Goal: Task Accomplishment & Management: Manage account settings

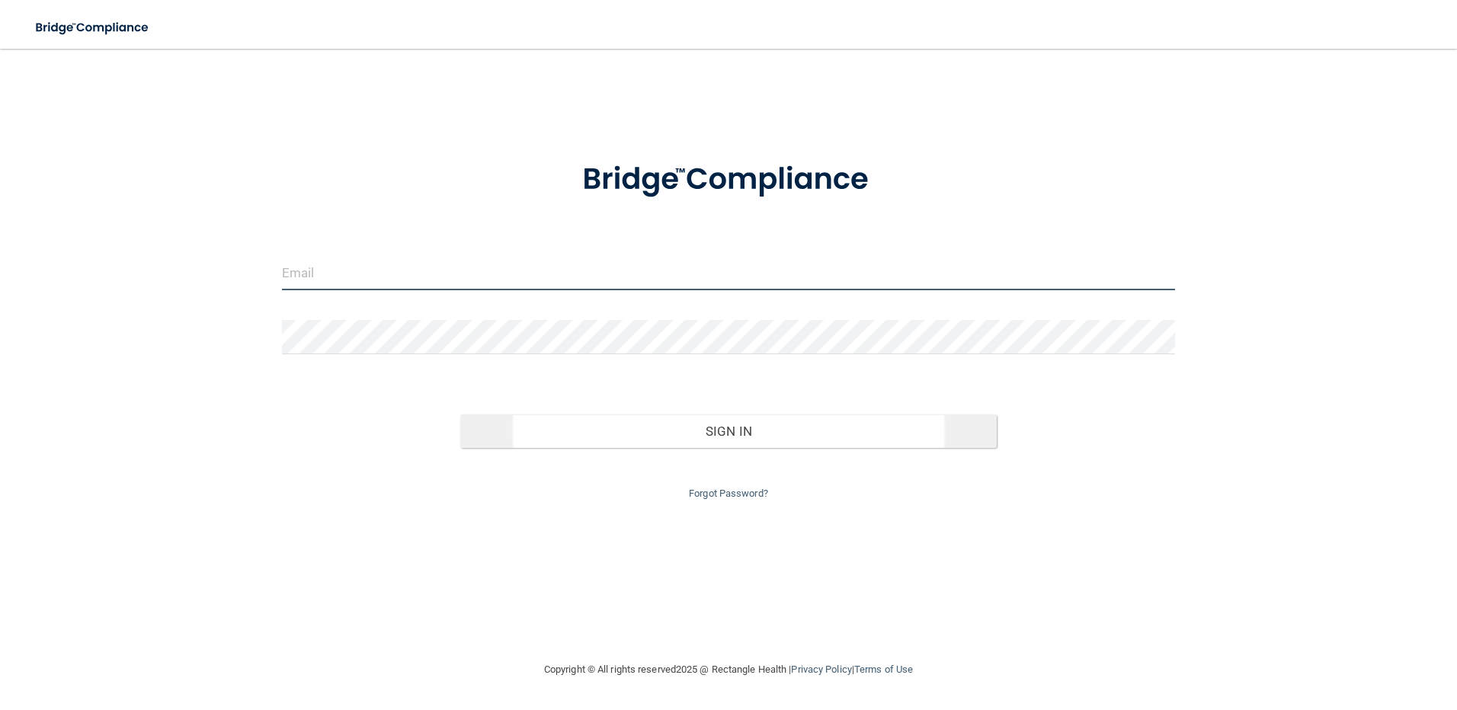
type input "[PERSON_NAME][EMAIL_ADDRESS][DOMAIN_NAME]"
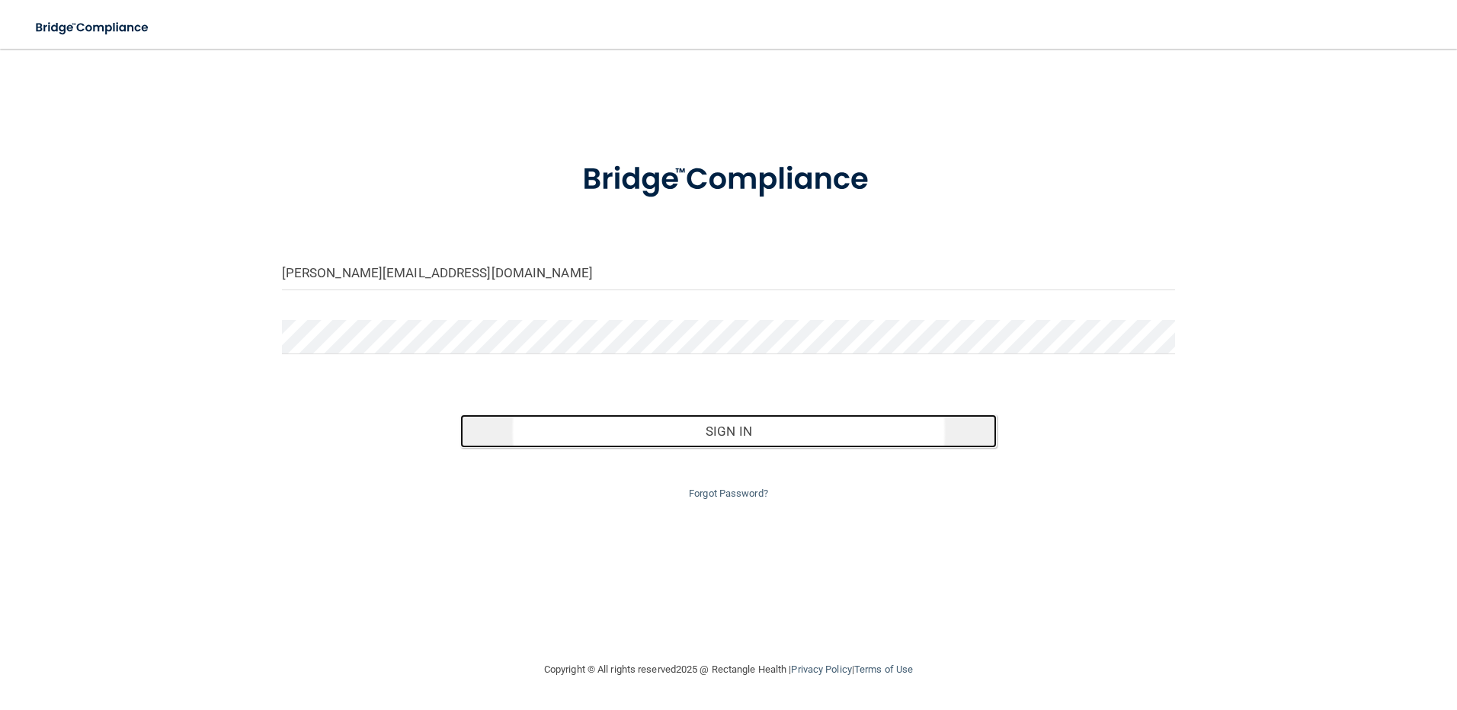
click at [714, 427] on button "Sign In" at bounding box center [728, 431] width 536 height 34
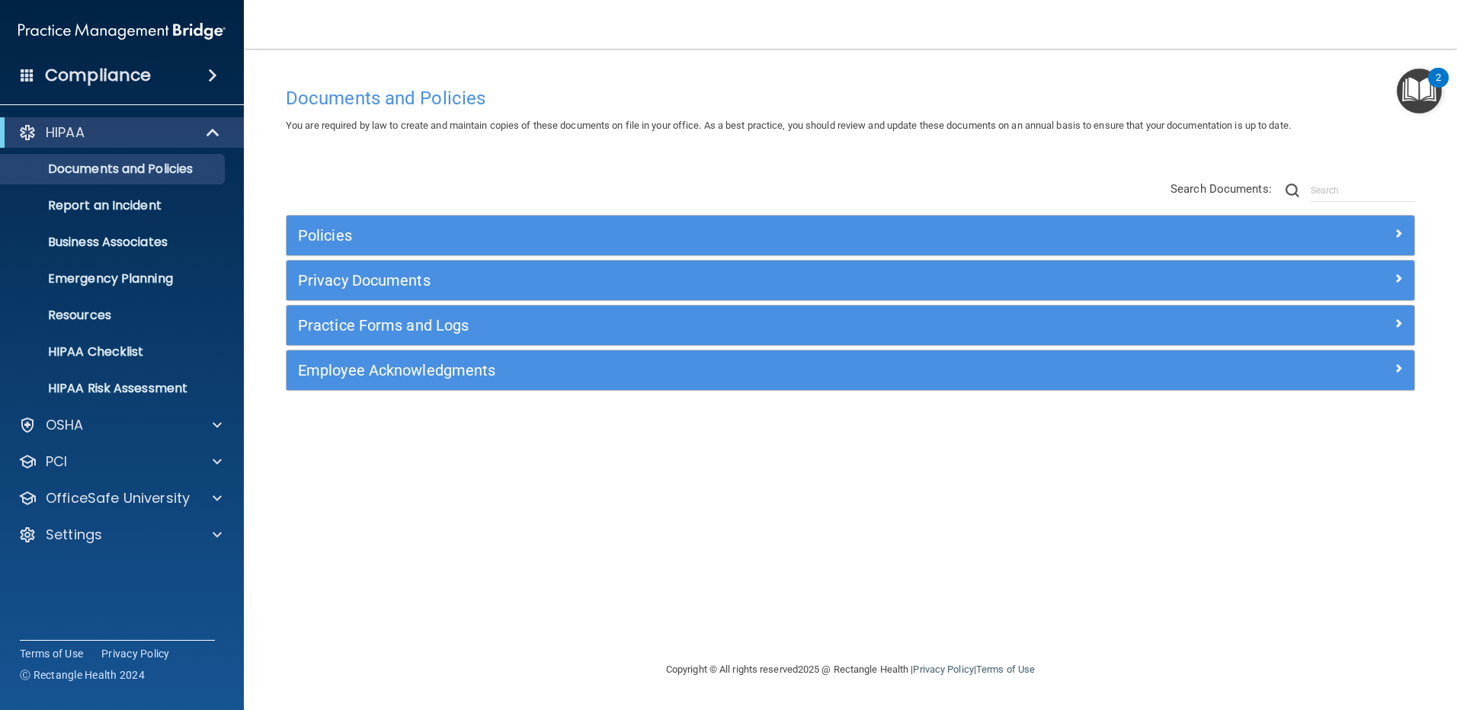
click at [1430, 91] on img "Open Resource Center, 2 new notifications" at bounding box center [1418, 91] width 45 height 45
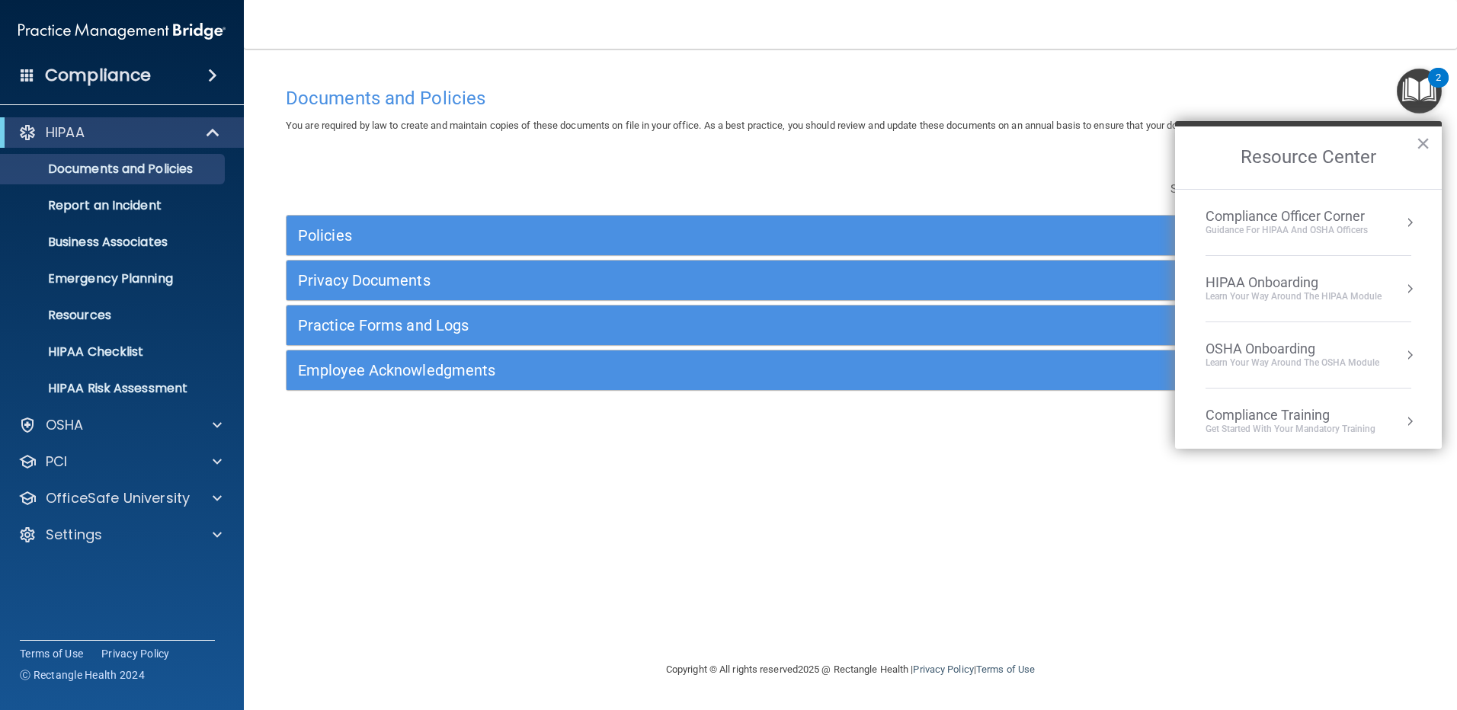
click at [1031, 456] on div "Documents and Policies You are required by law to create and maintain copies of…" at bounding box center [850, 369] width 1152 height 581
click at [363, 567] on div "Documents and Policies You are required by law to create and maintain copies of…" at bounding box center [850, 369] width 1152 height 581
click at [152, 536] on div "Settings" at bounding box center [101, 535] width 189 height 18
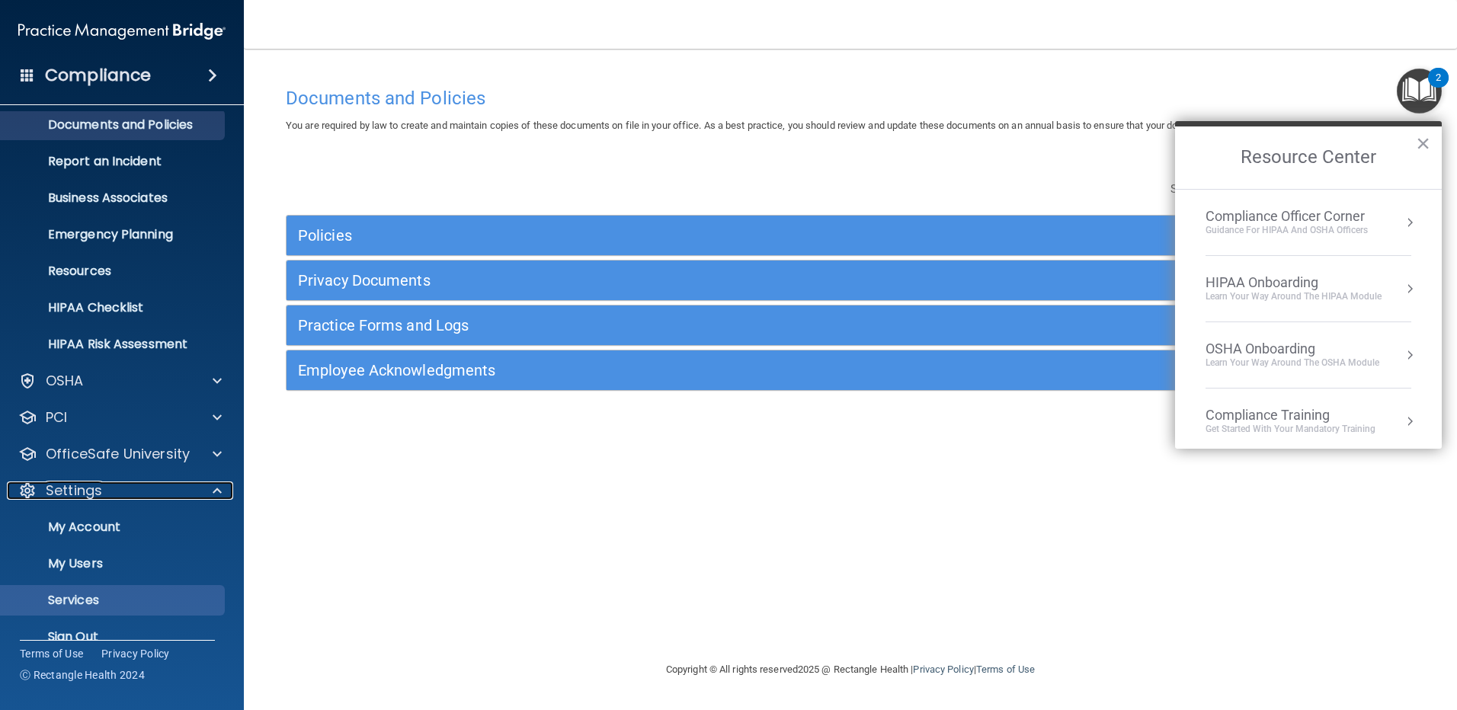
scroll to position [69, 0]
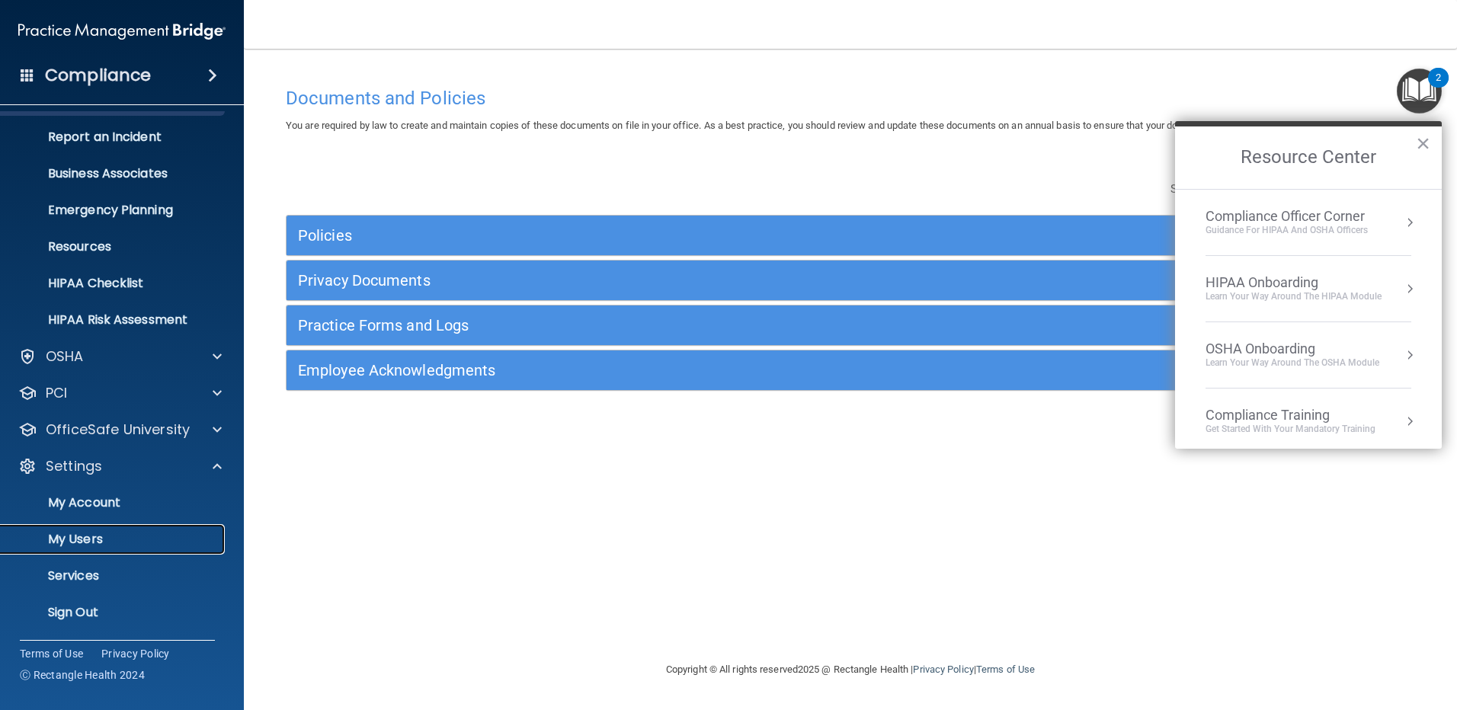
click at [125, 553] on link "My Users" at bounding box center [105, 539] width 240 height 30
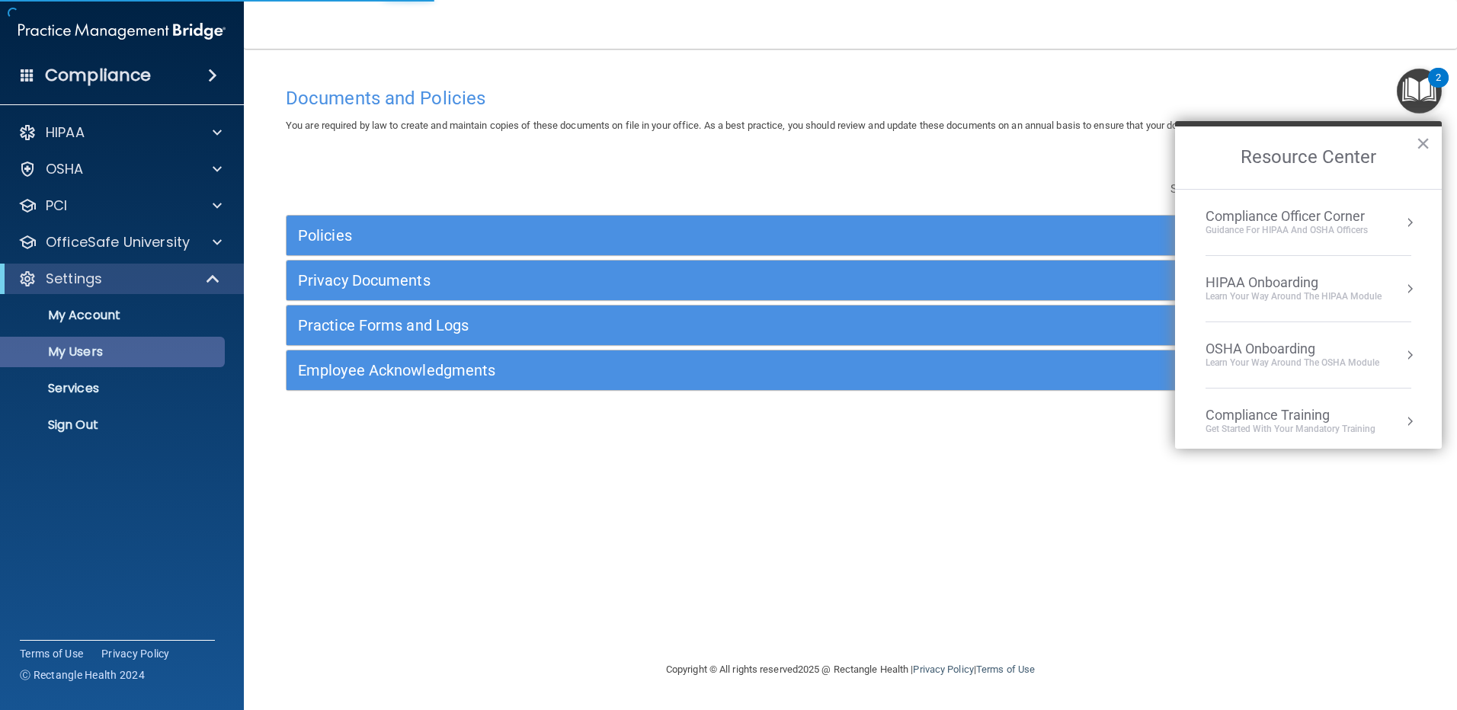
select select "20"
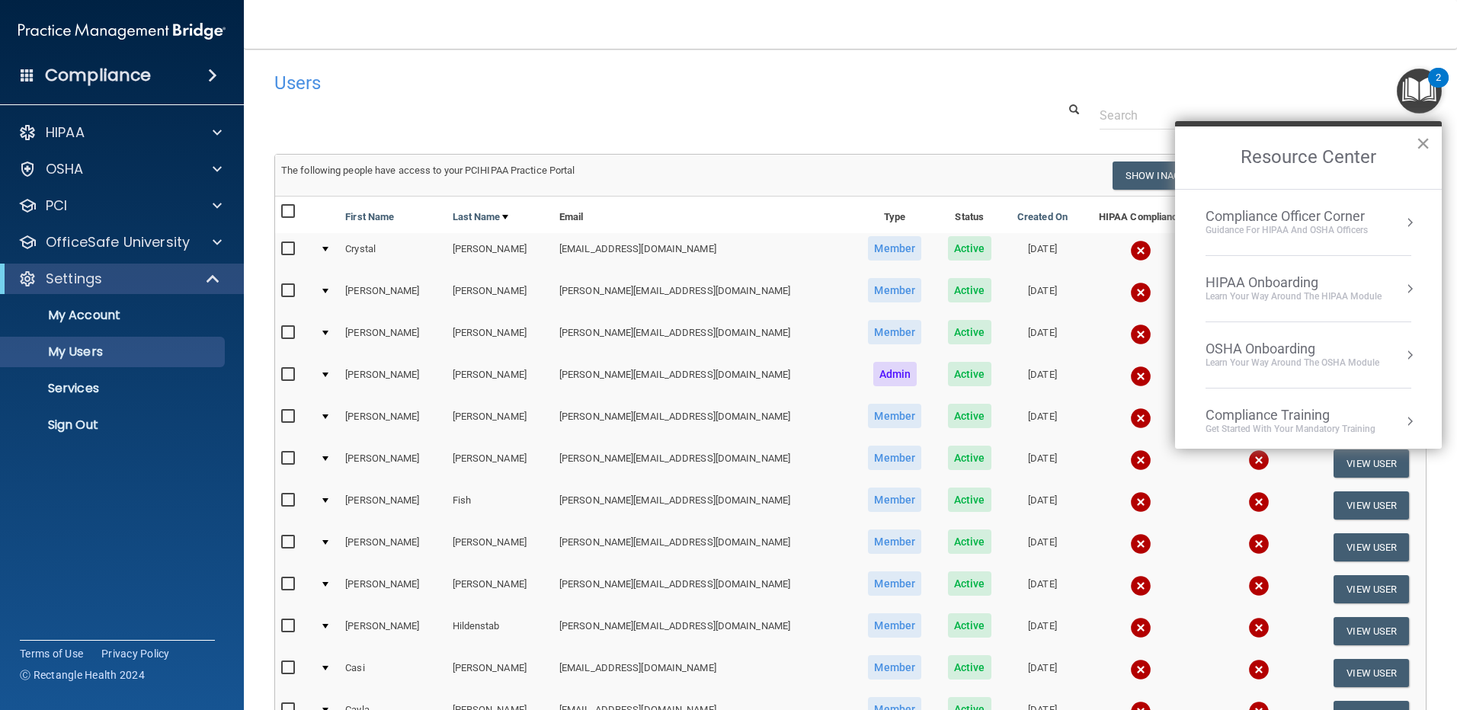
click at [1422, 142] on button "×" at bounding box center [1422, 143] width 14 height 24
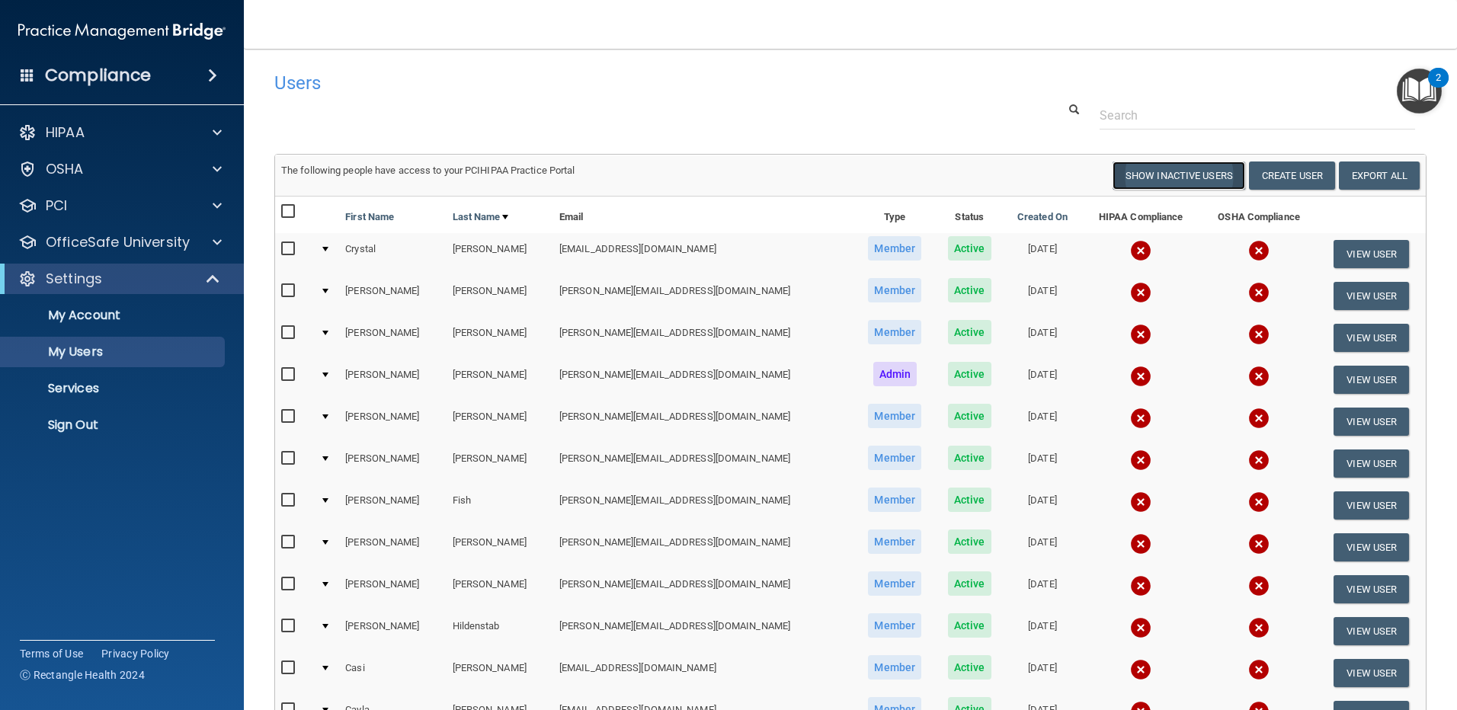
click at [1156, 168] on button "Show Inactive Users" at bounding box center [1178, 175] width 133 height 28
select select "20"
click at [1167, 181] on button "Hide Inactive Users" at bounding box center [1182, 175] width 126 height 28
select select "20"
click at [95, 317] on p "My Account" at bounding box center [114, 315] width 208 height 15
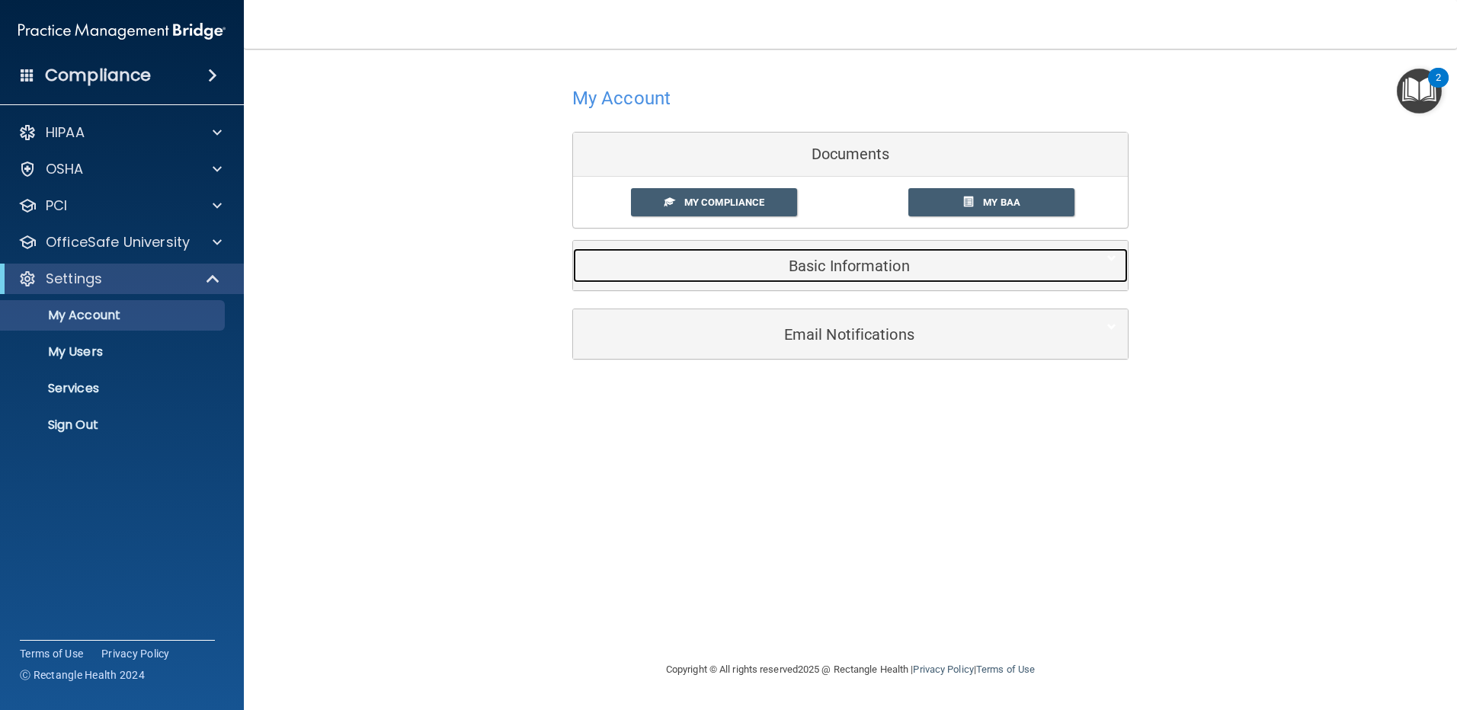
click at [943, 275] on div "Basic Information" at bounding box center [827, 265] width 508 height 34
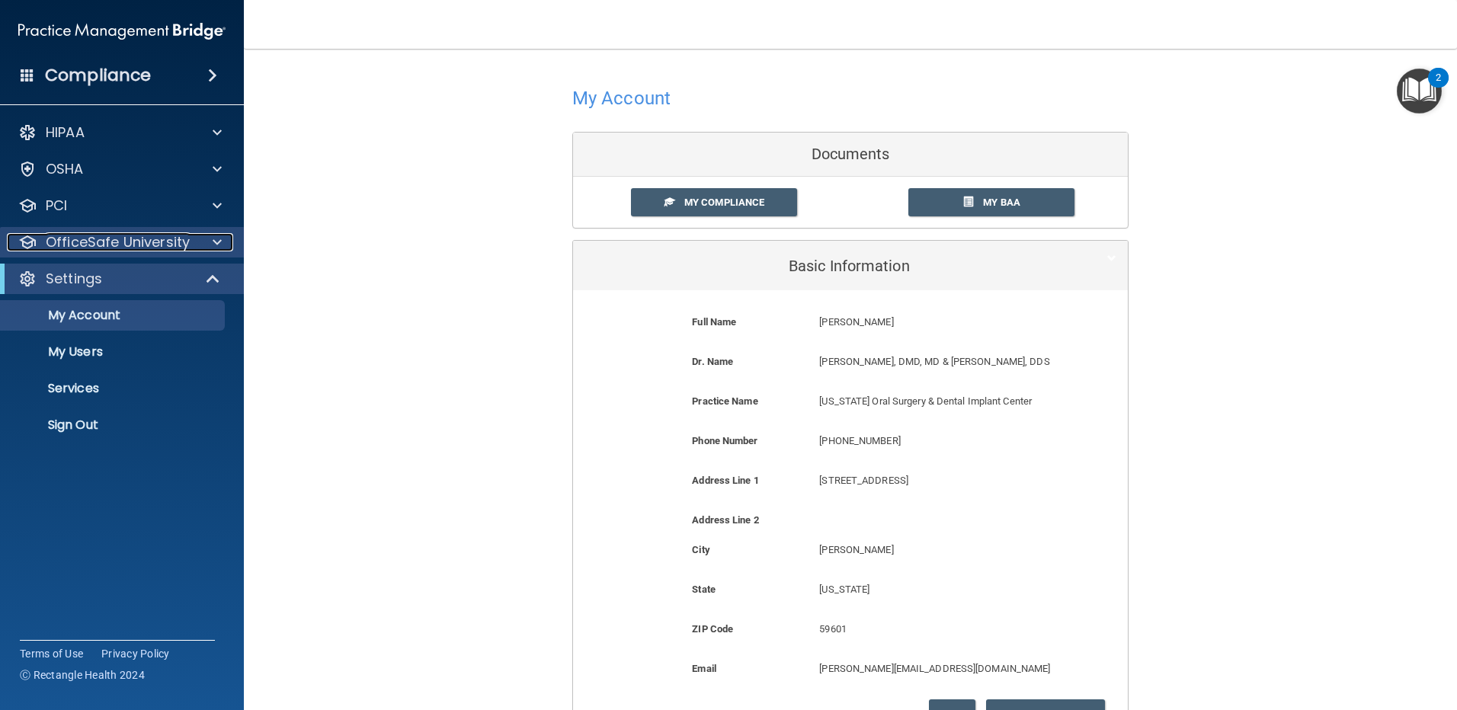
click at [122, 251] on p "OfficeSafe University" at bounding box center [118, 242] width 144 height 18
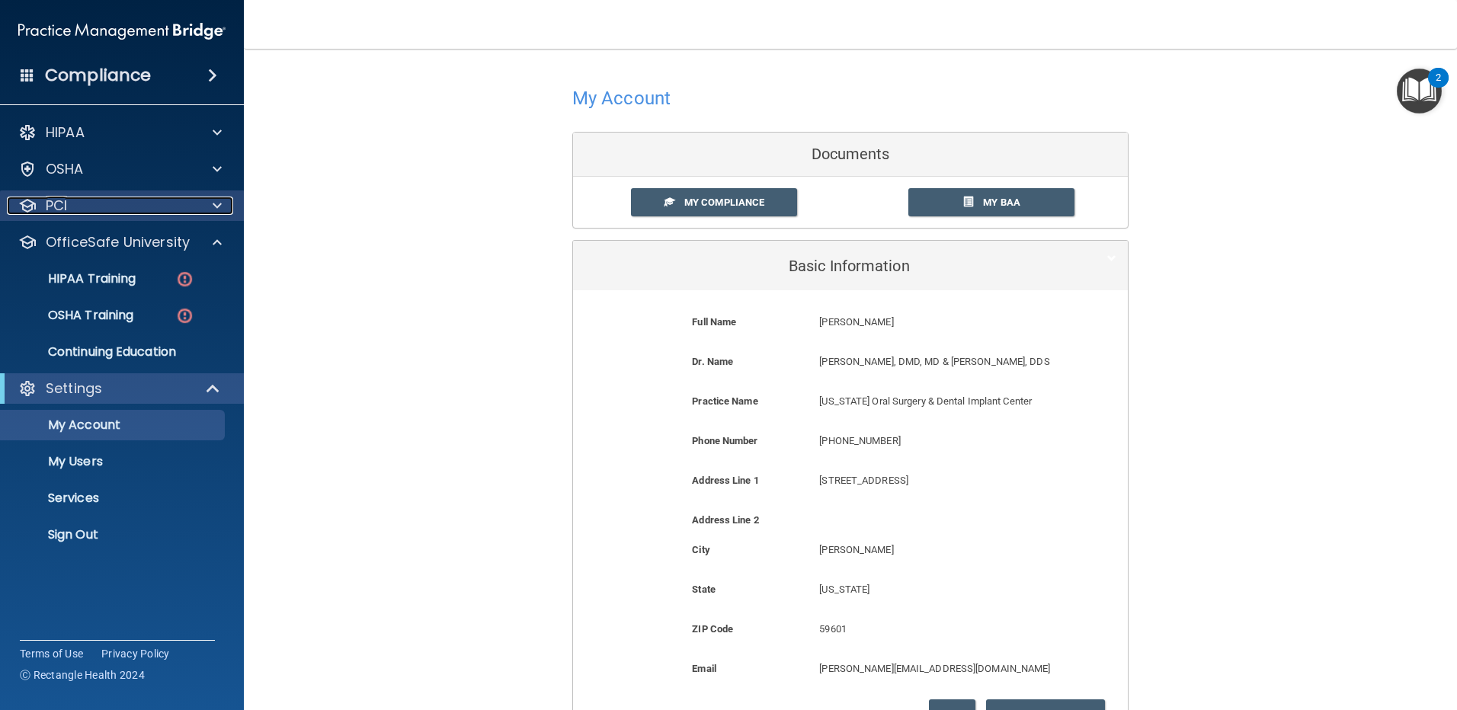
click at [75, 202] on div "PCI" at bounding box center [101, 206] width 189 height 18
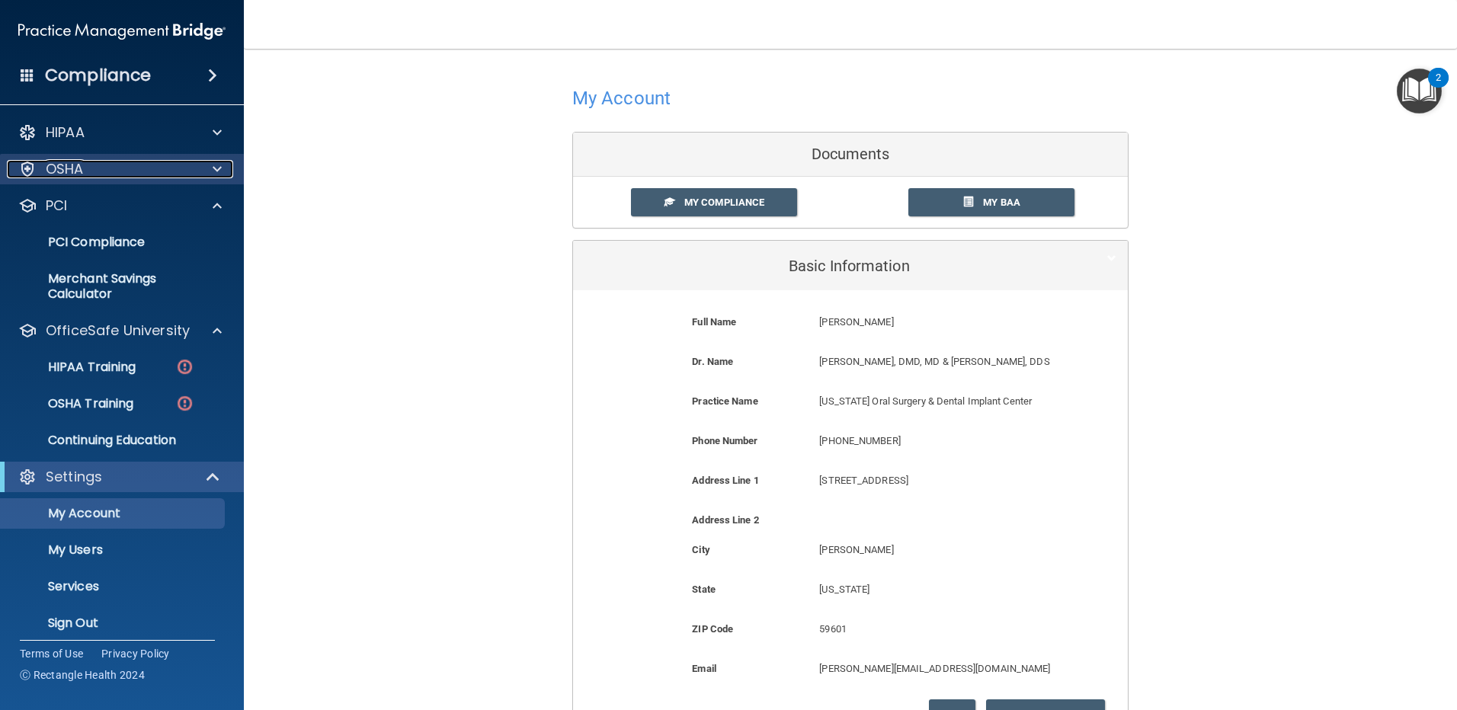
click at [83, 169] on p "OSHA" at bounding box center [65, 169] width 38 height 18
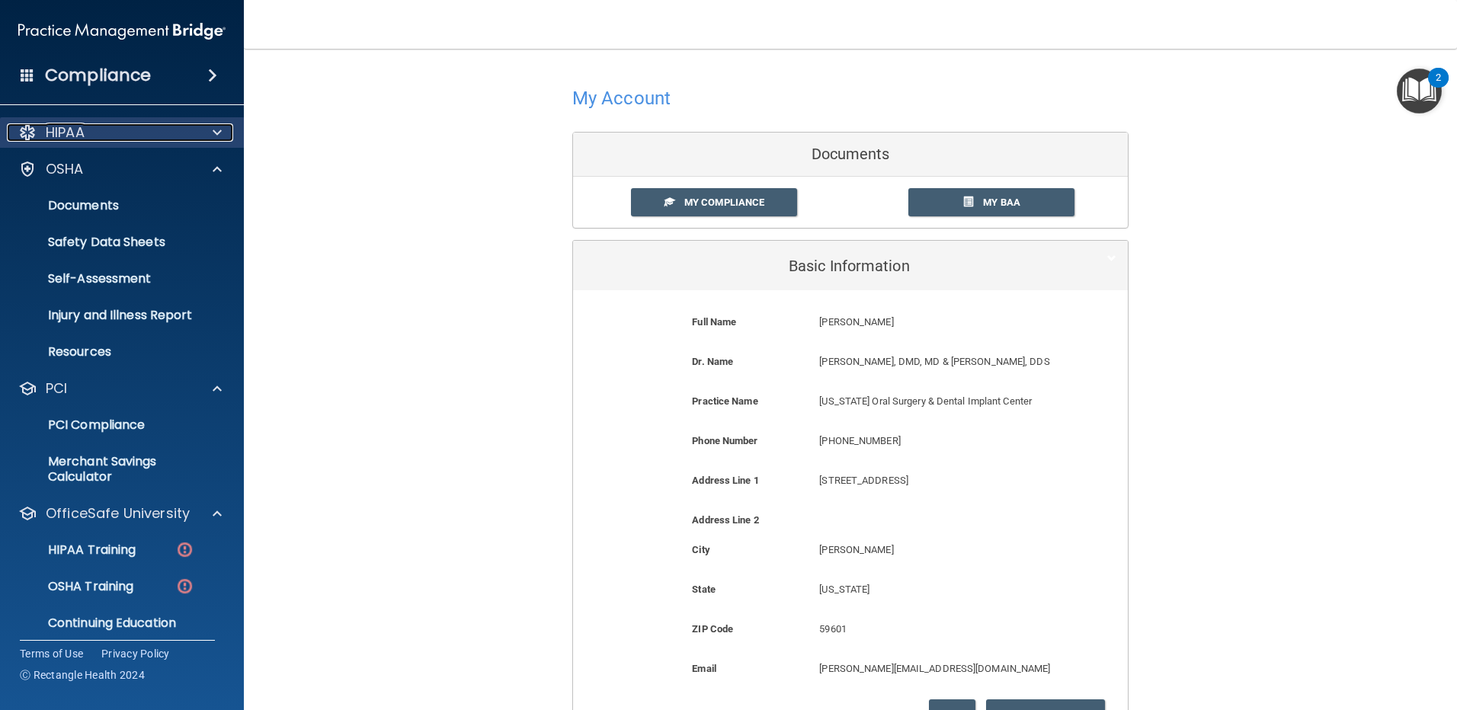
click at [99, 136] on div "HIPAA" at bounding box center [101, 132] width 189 height 18
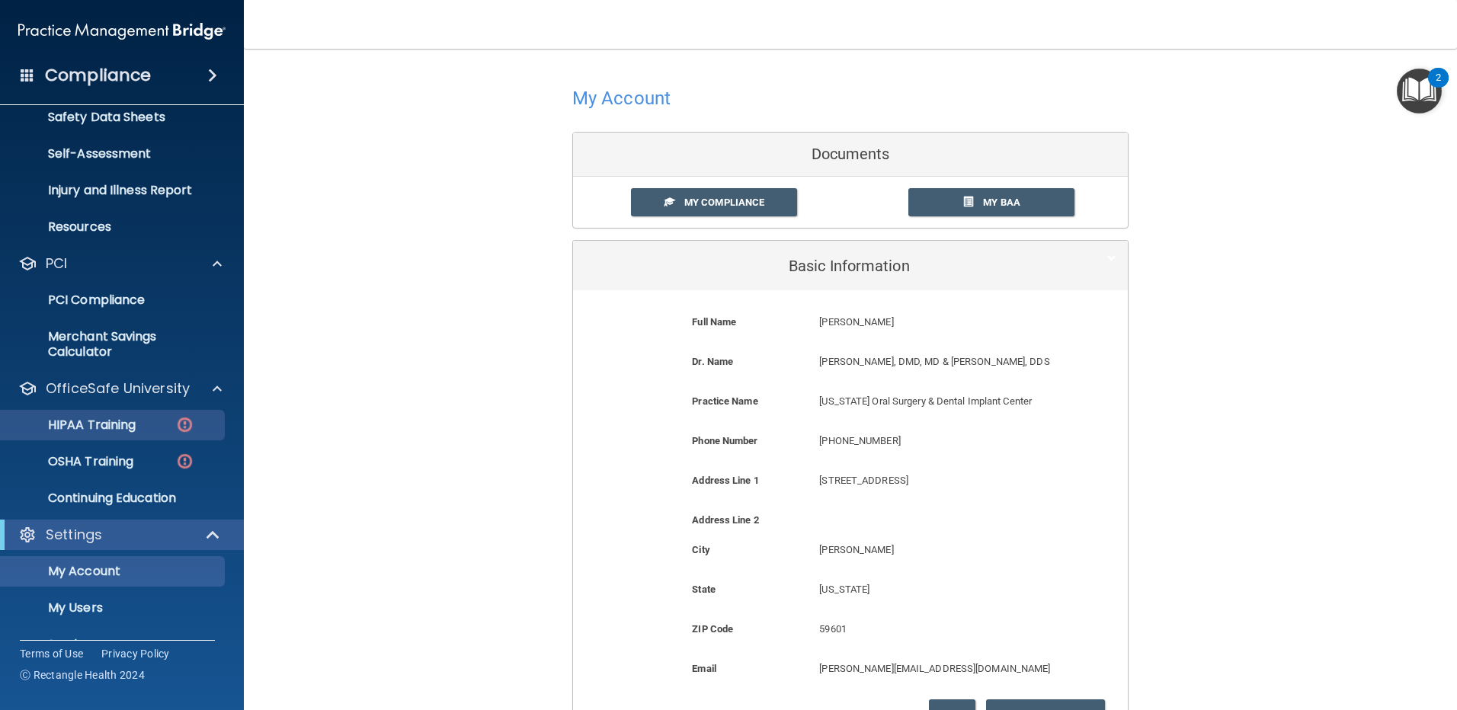
scroll to position [449, 0]
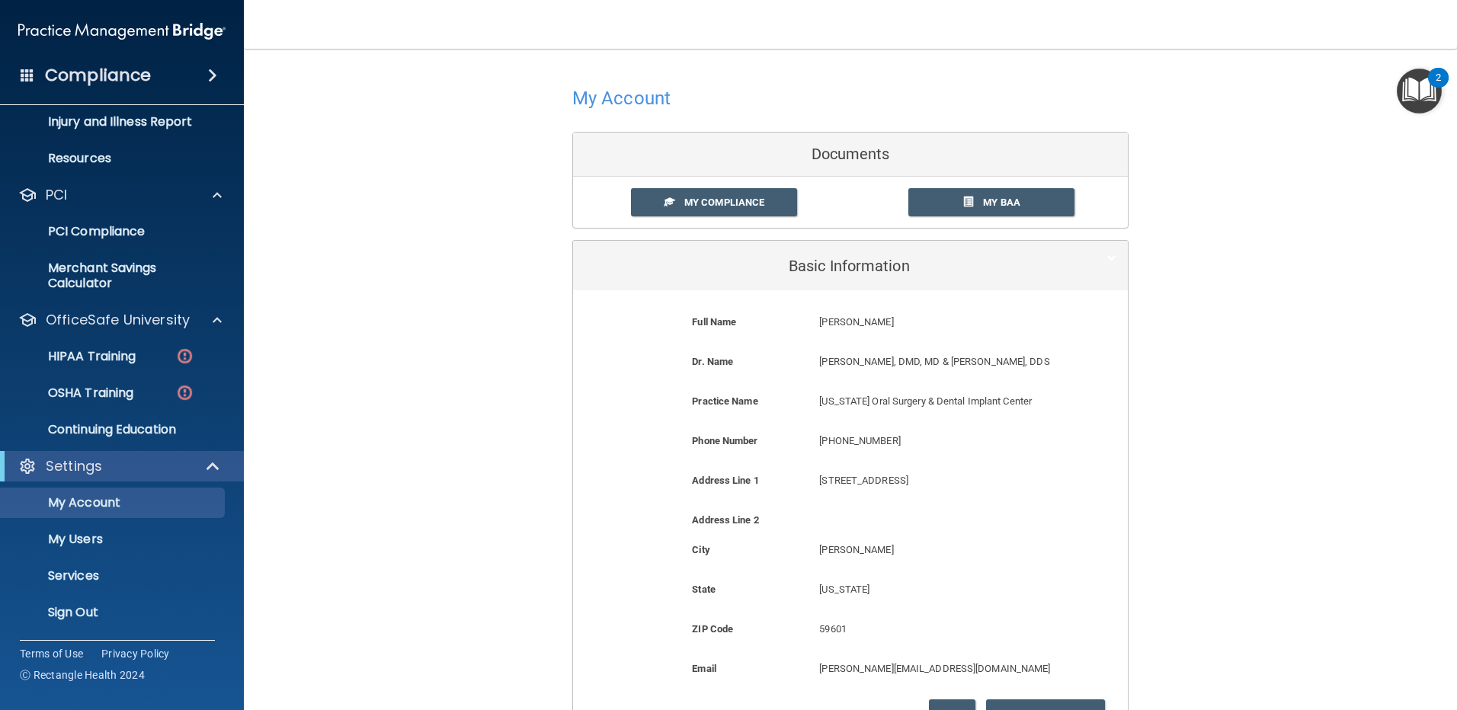
click at [1403, 101] on img "Open Resource Center, 2 new notifications" at bounding box center [1418, 91] width 45 height 45
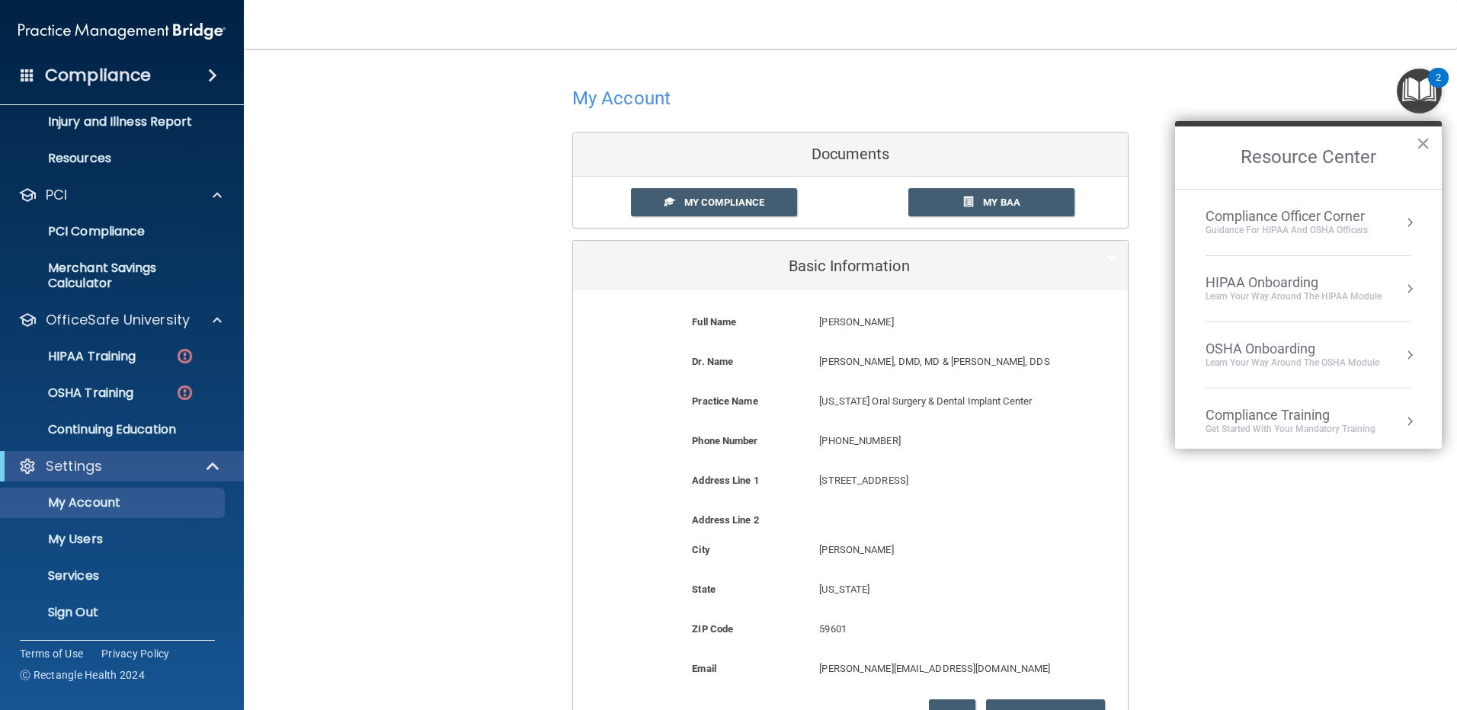
click at [1429, 131] on button "×" at bounding box center [1422, 143] width 14 height 24
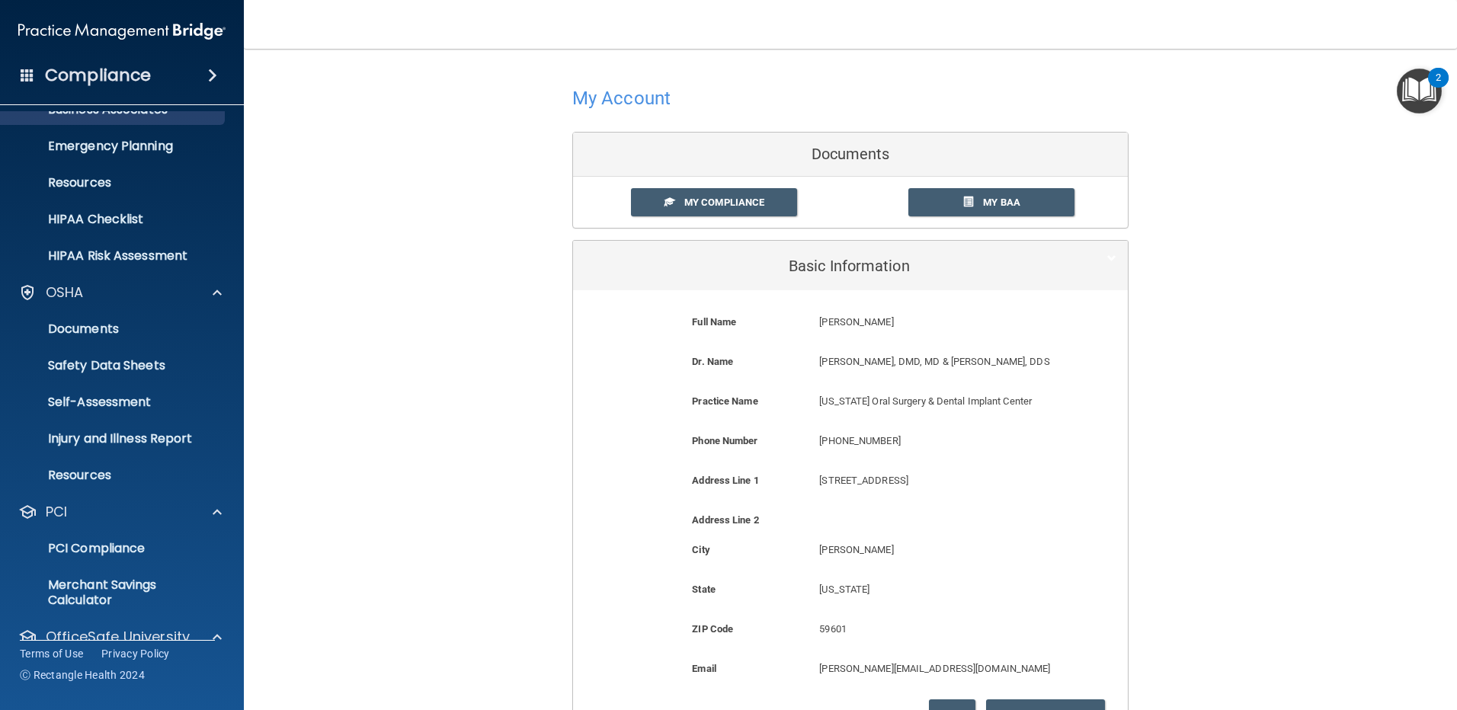
scroll to position [0, 0]
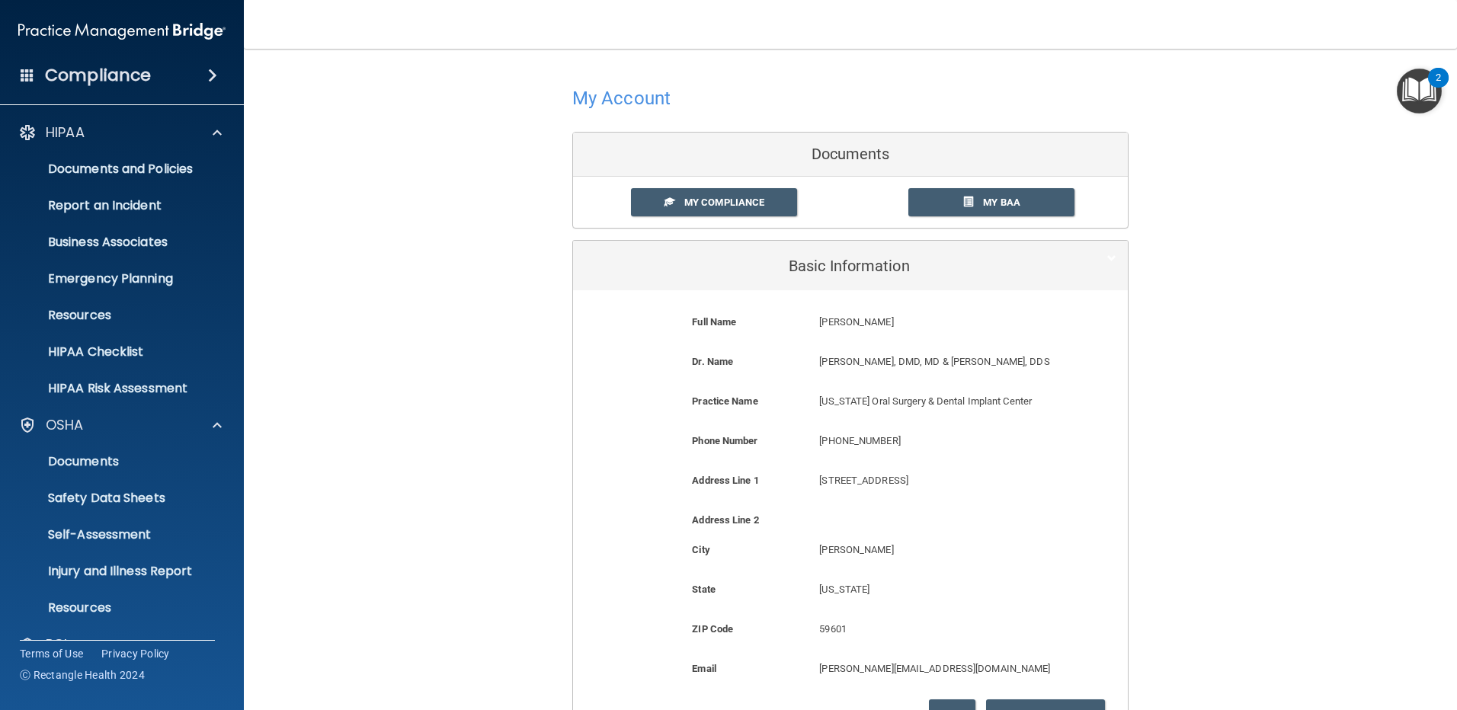
click at [95, 69] on h4 "Compliance" at bounding box center [98, 75] width 106 height 21
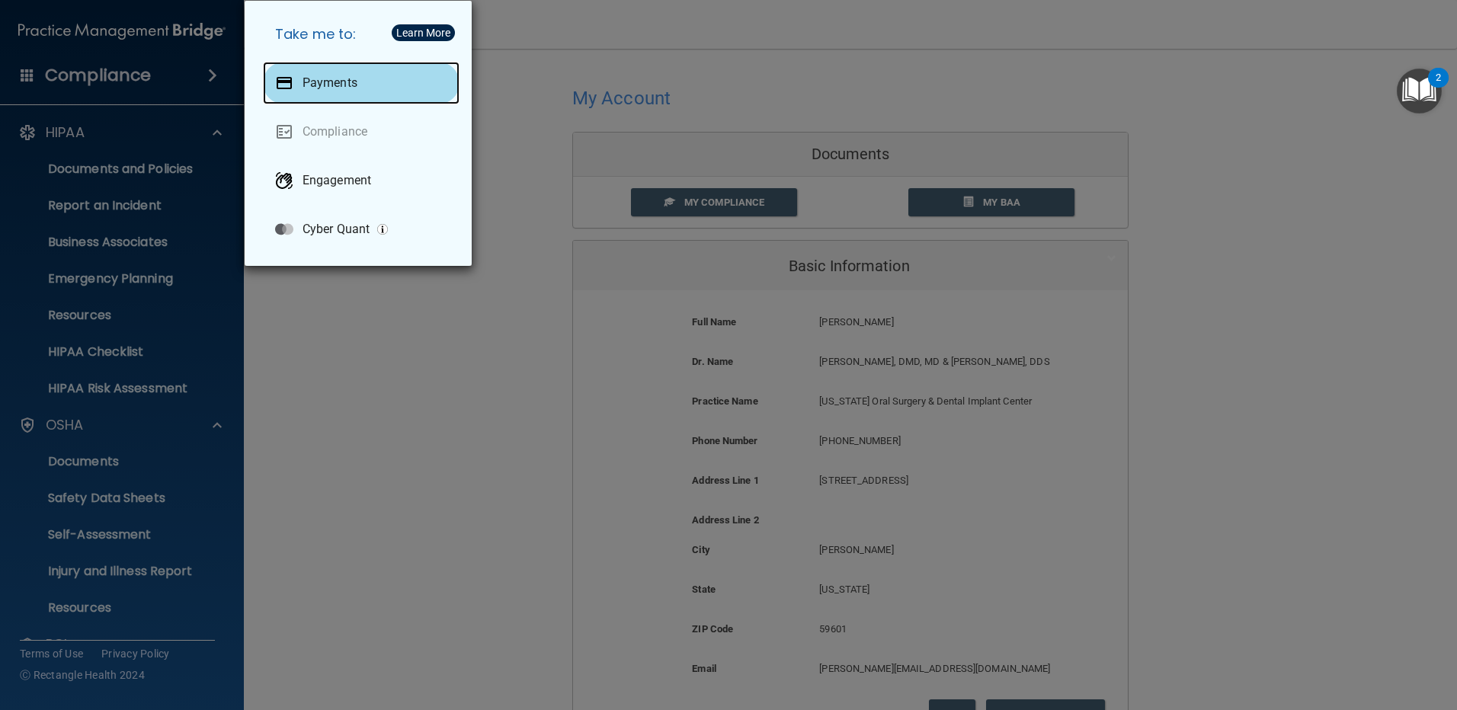
click at [345, 79] on p "Payments" at bounding box center [329, 82] width 55 height 15
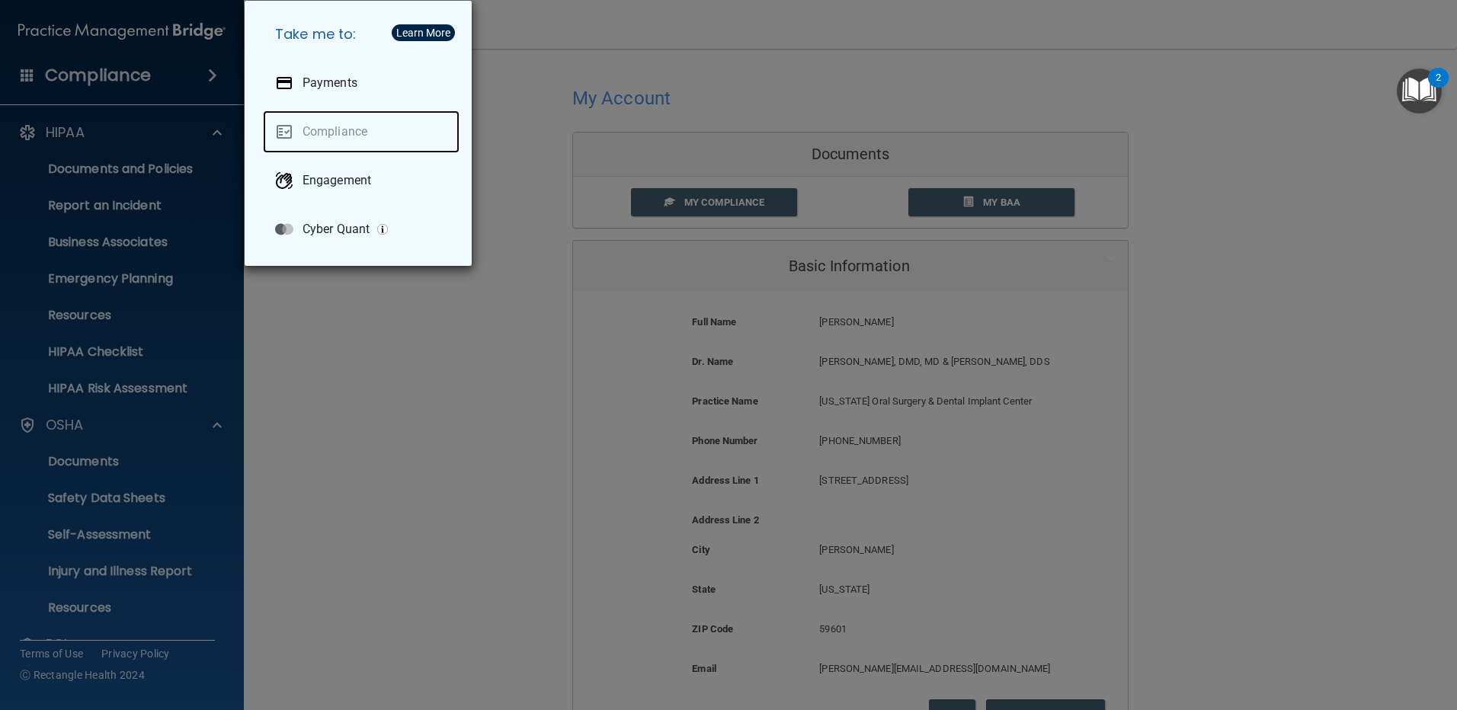
click at [319, 132] on link "Compliance" at bounding box center [361, 131] width 197 height 43
click at [353, 397] on div "Take me to: Payments Compliance Engagement Cyber Quant" at bounding box center [728, 355] width 1457 height 710
